Goal: Task Accomplishment & Management: Manage account settings

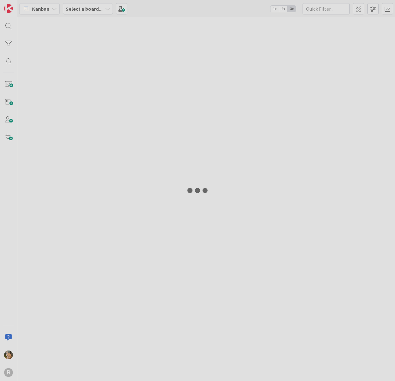
type input "arin"
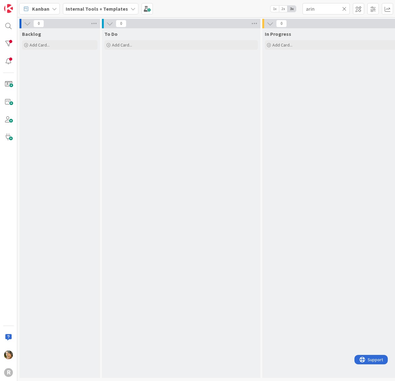
click at [55, 8] on icon at bounding box center [54, 8] width 5 height 5
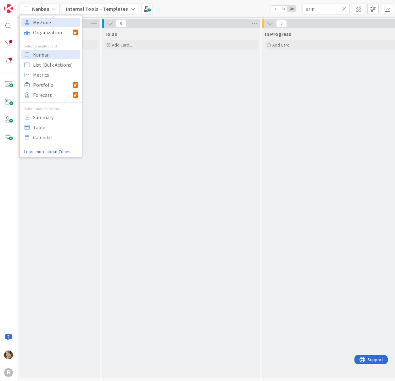
click at [52, 21] on span "My Zone" at bounding box center [55, 22] width 45 height 9
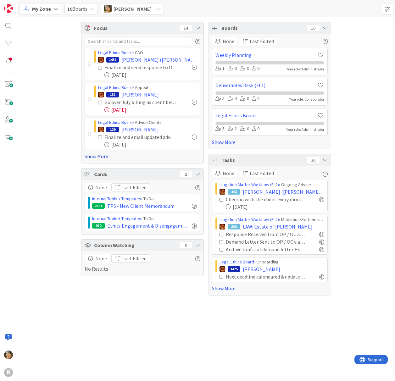
click at [96, 155] on link "Show More" at bounding box center [143, 157] width 116 height 8
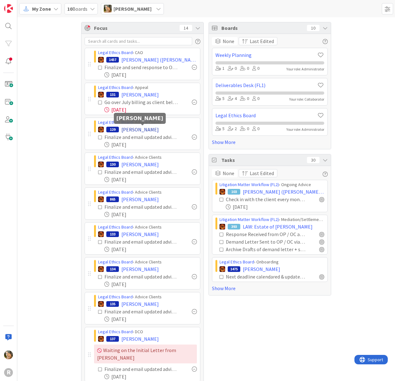
click at [141, 130] on span "[PERSON_NAME]" at bounding box center [139, 130] width 37 height 8
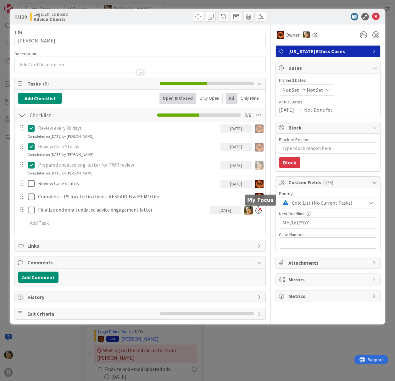
click at [259, 212] on div at bounding box center [258, 211] width 6 height 6
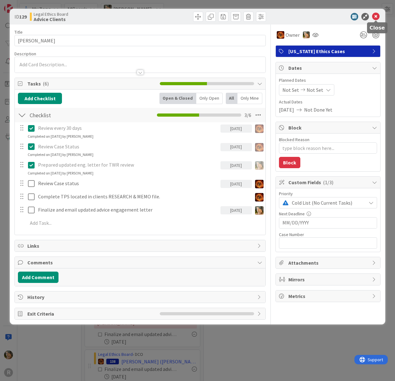
click at [376, 17] on icon at bounding box center [376, 17] width 8 height 8
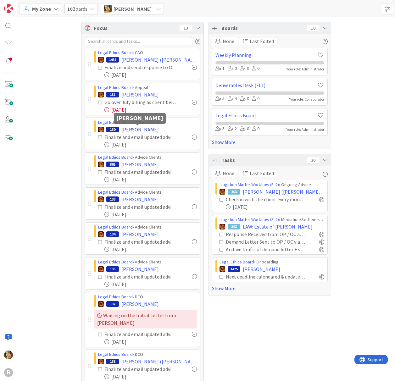
click at [139, 130] on span "[PERSON_NAME]" at bounding box center [139, 130] width 37 height 8
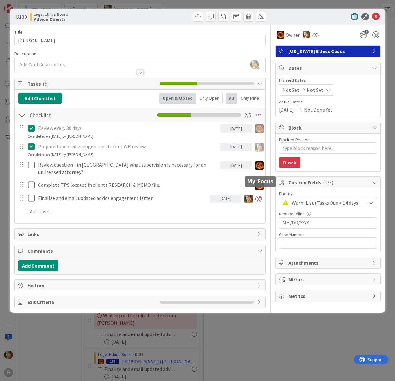
click at [260, 196] on div at bounding box center [258, 199] width 6 height 6
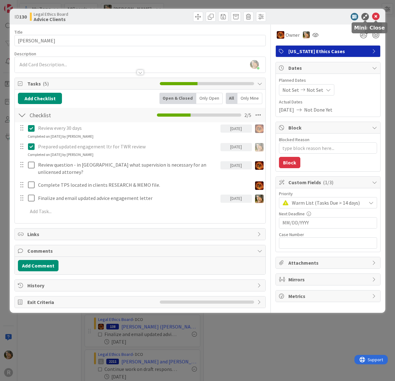
click at [377, 15] on icon at bounding box center [376, 17] width 8 height 8
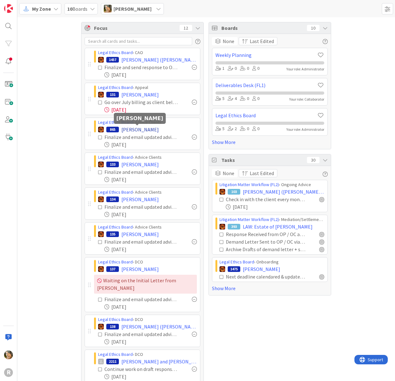
click at [130, 127] on span "[PERSON_NAME]" at bounding box center [139, 130] width 37 height 8
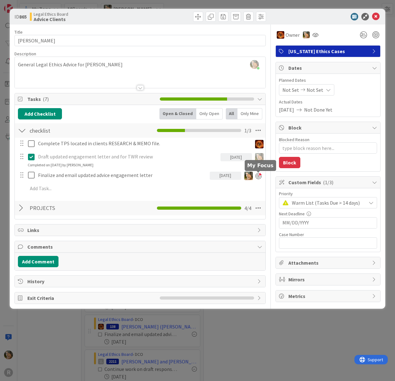
click at [260, 177] on div at bounding box center [258, 176] width 6 height 6
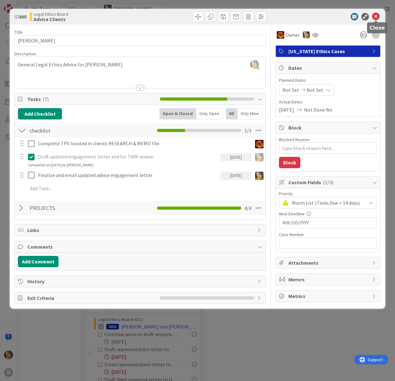
click at [376, 17] on icon at bounding box center [376, 17] width 8 height 8
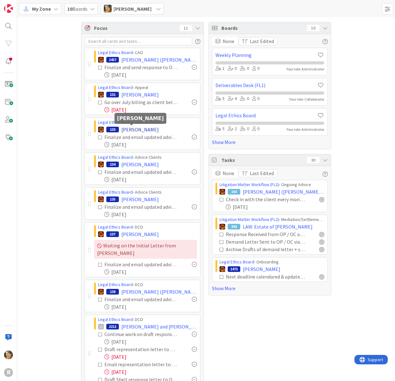
click at [127, 131] on span "[PERSON_NAME]" at bounding box center [139, 130] width 37 height 8
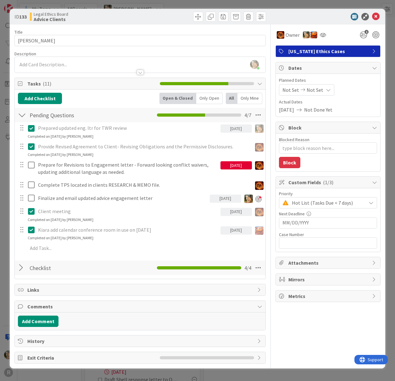
click at [256, 199] on div at bounding box center [258, 199] width 6 height 6
click at [375, 15] on icon at bounding box center [376, 17] width 8 height 8
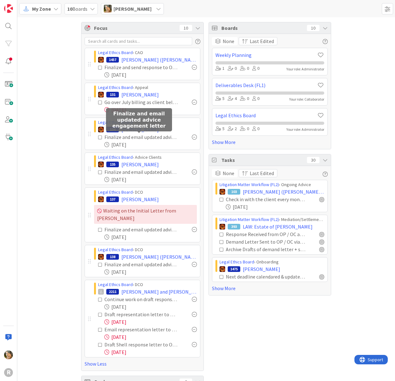
click at [128, 136] on div "Finalize and email updated advice engagement letter" at bounding box center [141, 137] width 74 height 8
click at [158, 139] on div "Finalize and email updated advice engagement letter" at bounding box center [141, 137] width 74 height 8
click at [127, 130] on div "Finalize and email updated advice engagement letter" at bounding box center [139, 119] width 66 height 23
click at [127, 130] on span "[PERSON_NAME]" at bounding box center [139, 130] width 37 height 8
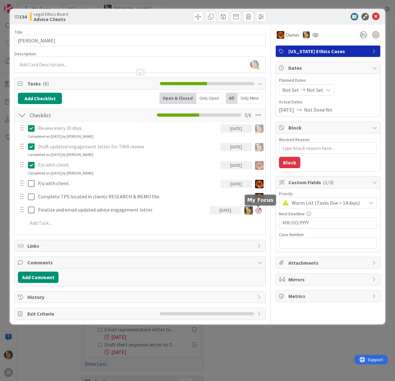
click at [259, 210] on div at bounding box center [258, 211] width 6 height 6
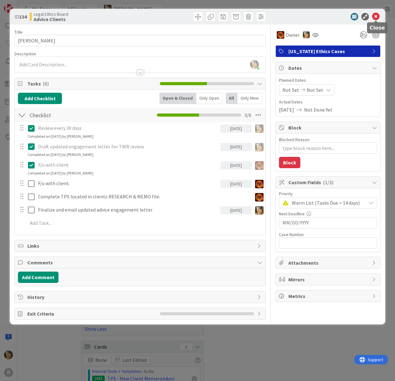
click at [377, 16] on icon at bounding box center [376, 17] width 8 height 8
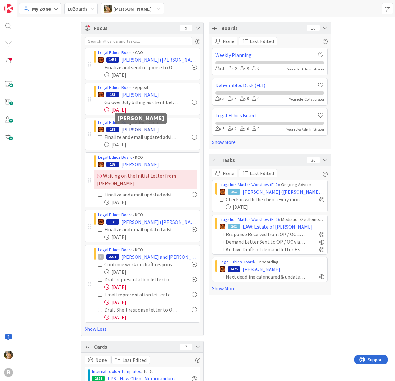
click at [126, 130] on span "[PERSON_NAME]" at bounding box center [139, 130] width 37 height 8
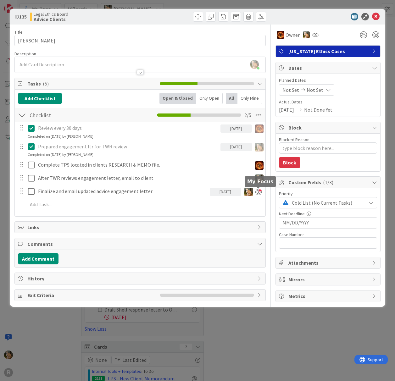
click at [260, 194] on div at bounding box center [258, 192] width 6 height 6
type textarea "x"
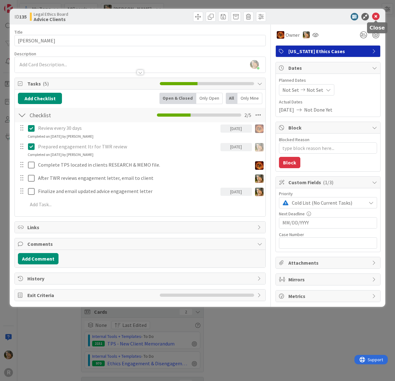
click at [376, 18] on icon at bounding box center [376, 17] width 8 height 8
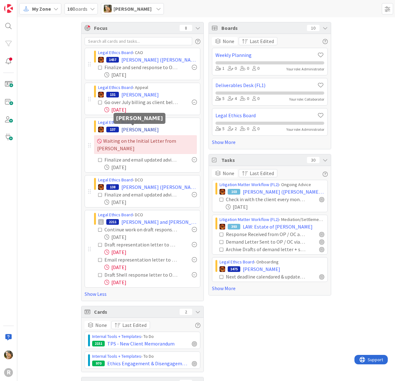
click at [128, 130] on span "[PERSON_NAME]" at bounding box center [139, 130] width 37 height 8
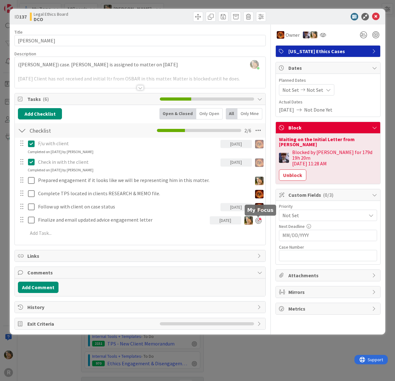
click at [258, 220] on div at bounding box center [258, 221] width 6 height 6
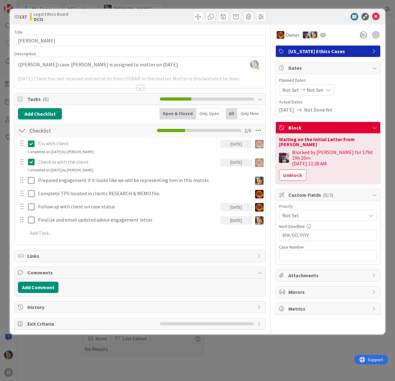
click at [239, 221] on div "[DATE]" at bounding box center [235, 220] width 31 height 8
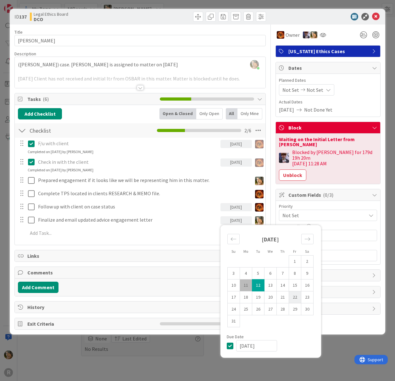
click at [295, 297] on td "22" at bounding box center [295, 298] width 12 height 12
type input "[DATE]"
click at [377, 15] on icon at bounding box center [376, 17] width 8 height 8
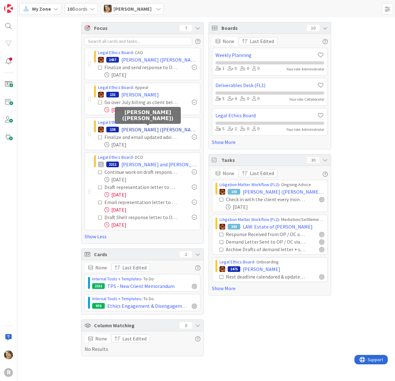
click at [141, 128] on span "[PERSON_NAME] ([PERSON_NAME])" at bounding box center [158, 130] width 75 height 8
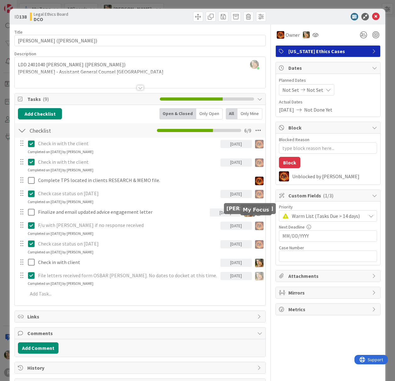
click at [255, 216] on div at bounding box center [258, 213] width 6 height 6
type textarea "x"
click at [226, 217] on div "[DATE]" at bounding box center [235, 213] width 31 height 8
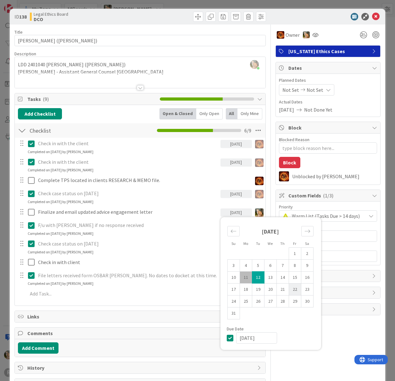
click at [291, 293] on td "22" at bounding box center [295, 290] width 12 height 12
type input "[DATE]"
type textarea "x"
click at [372, 16] on icon at bounding box center [376, 17] width 8 height 8
